Goal: Task Accomplishment & Management: Use online tool/utility

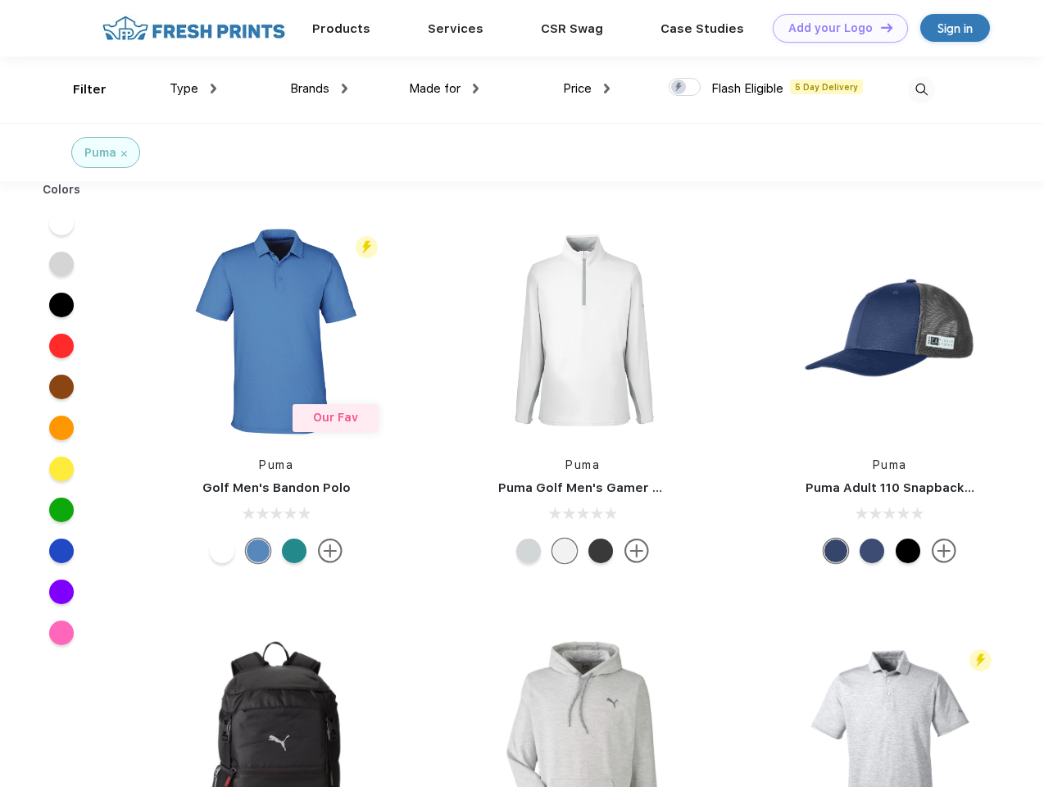
scroll to position [1, 0]
click at [835, 28] on link "Add your Logo Design Tool" at bounding box center [840, 28] width 135 height 29
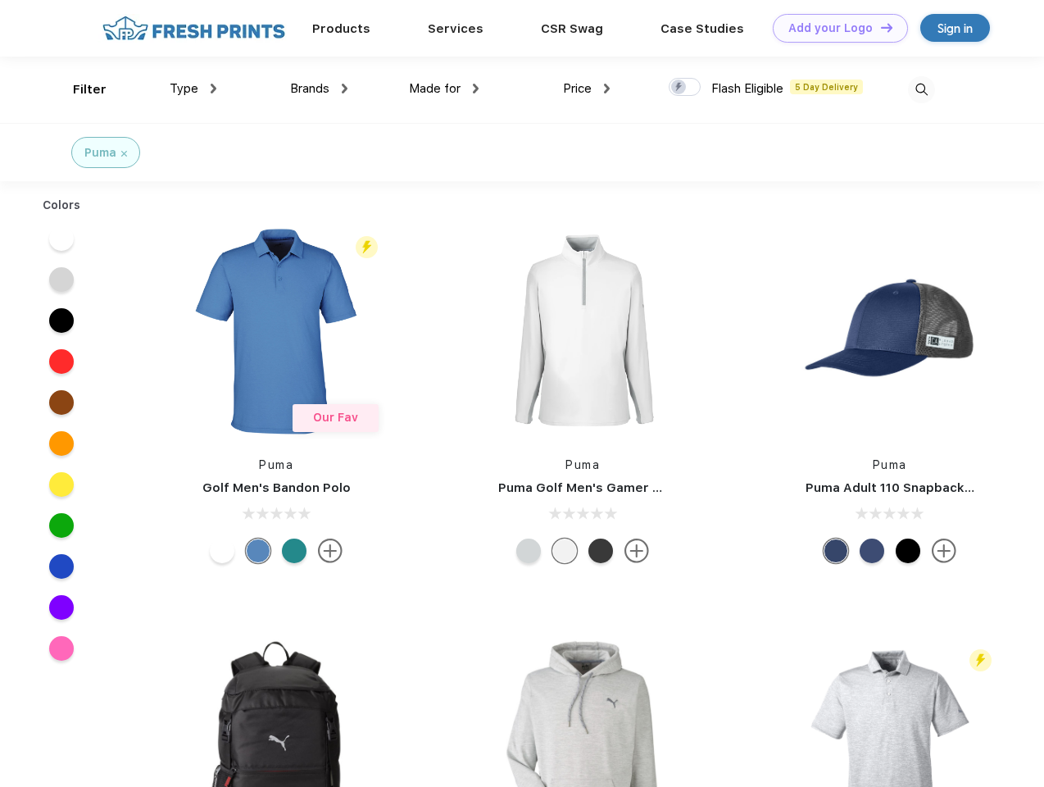
click at [0, 0] on div "Design Tool" at bounding box center [0, 0] width 0 height 0
click at [880, 27] on link "Add your Logo Design Tool" at bounding box center [840, 28] width 135 height 29
click at [79, 89] on div "Filter" at bounding box center [90, 89] width 34 height 19
click at [193, 89] on span "Type" at bounding box center [184, 88] width 29 height 15
click at [319, 89] on span "Brands" at bounding box center [309, 88] width 39 height 15
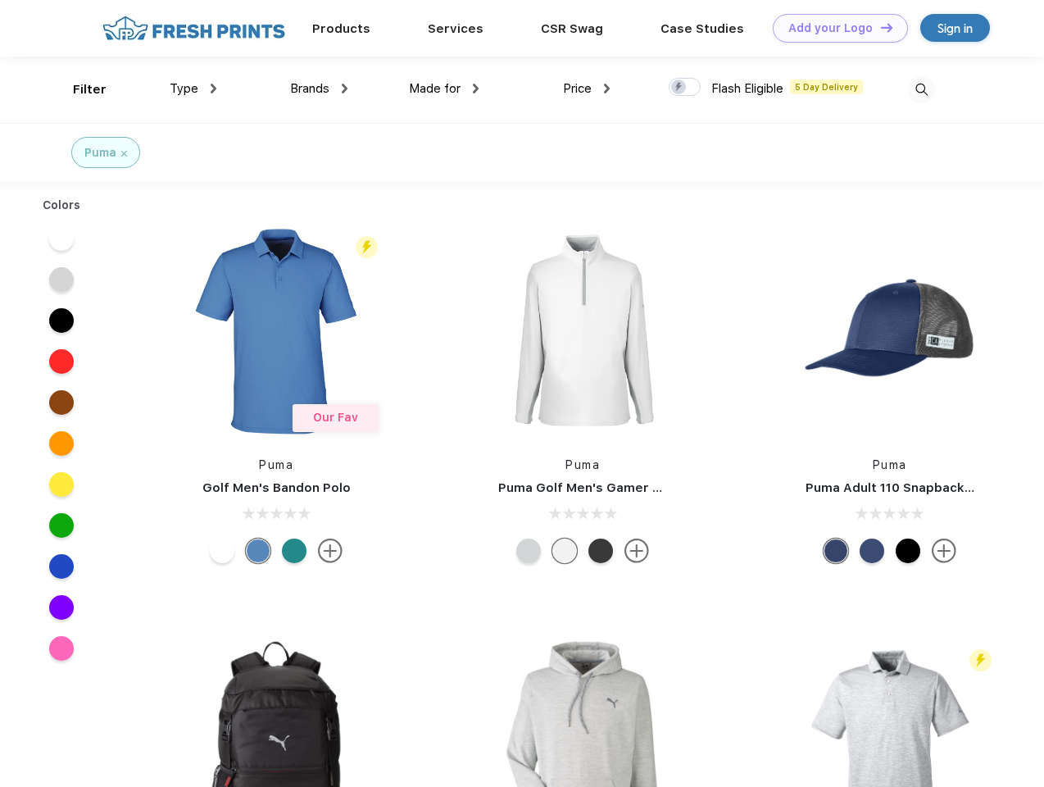
click at [444, 89] on span "Made for" at bounding box center [435, 88] width 52 height 15
click at [587, 89] on span "Price" at bounding box center [577, 88] width 29 height 15
click at [685, 88] on div at bounding box center [685, 87] width 32 height 18
click at [680, 88] on input "checkbox" at bounding box center [674, 82] width 11 height 11
click at [921, 89] on img at bounding box center [921, 89] width 27 height 27
